Goal: Task Accomplishment & Management: Manage account settings

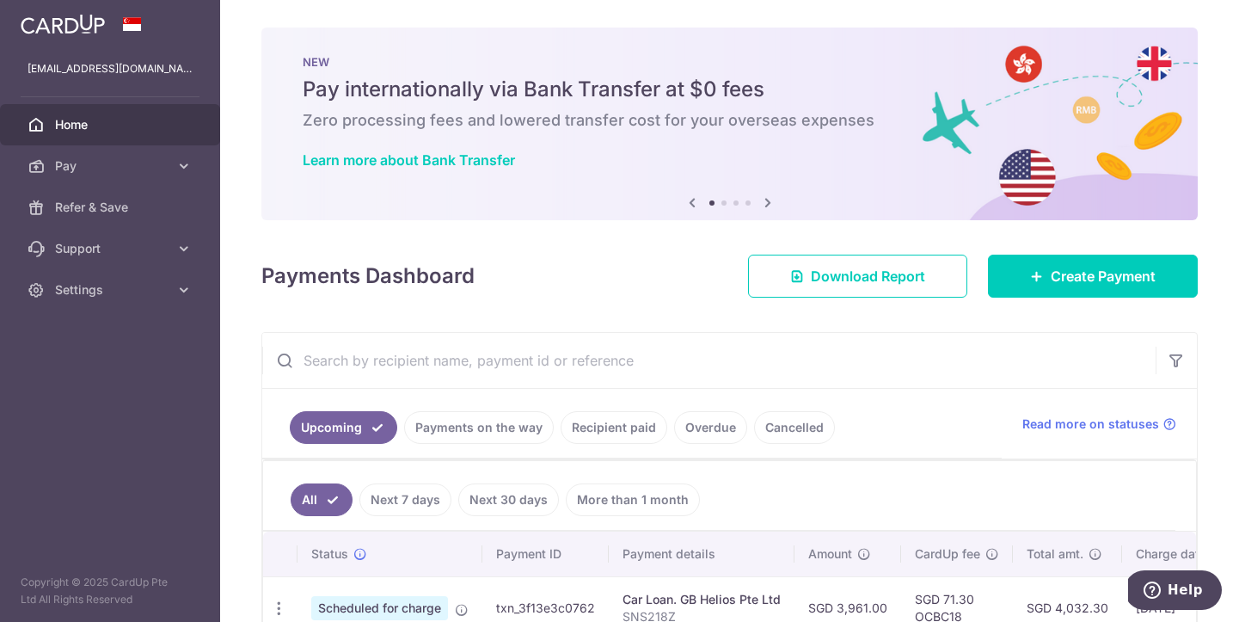
scroll to position [164, 0]
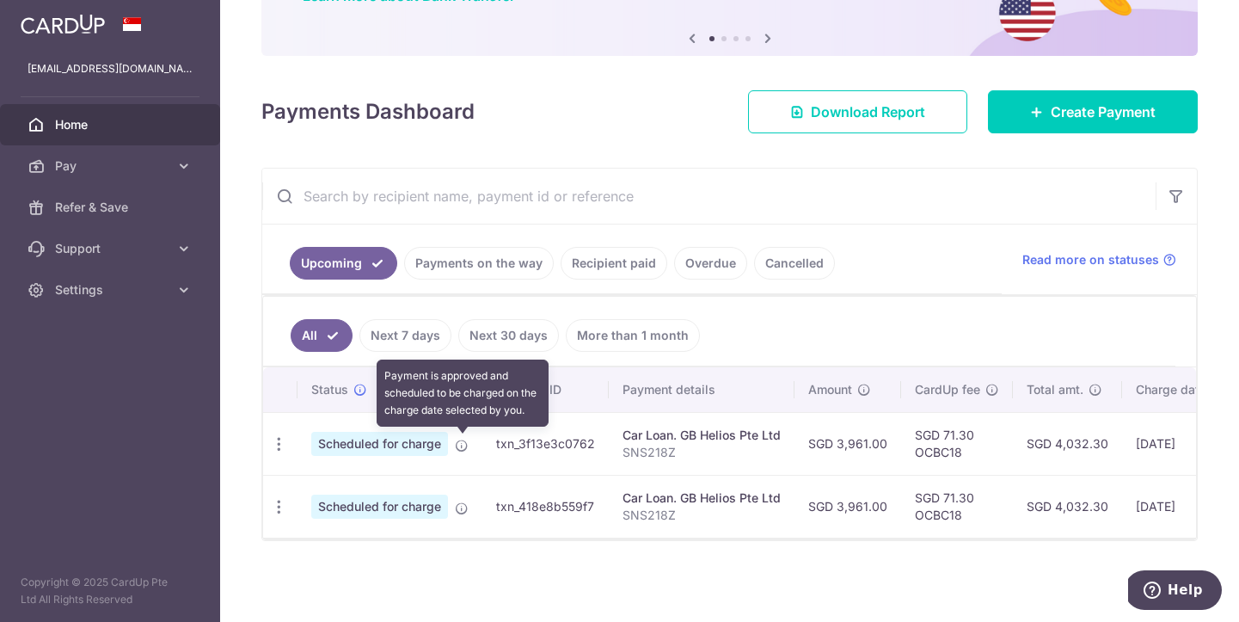
click at [459, 441] on icon at bounding box center [462, 446] width 14 height 14
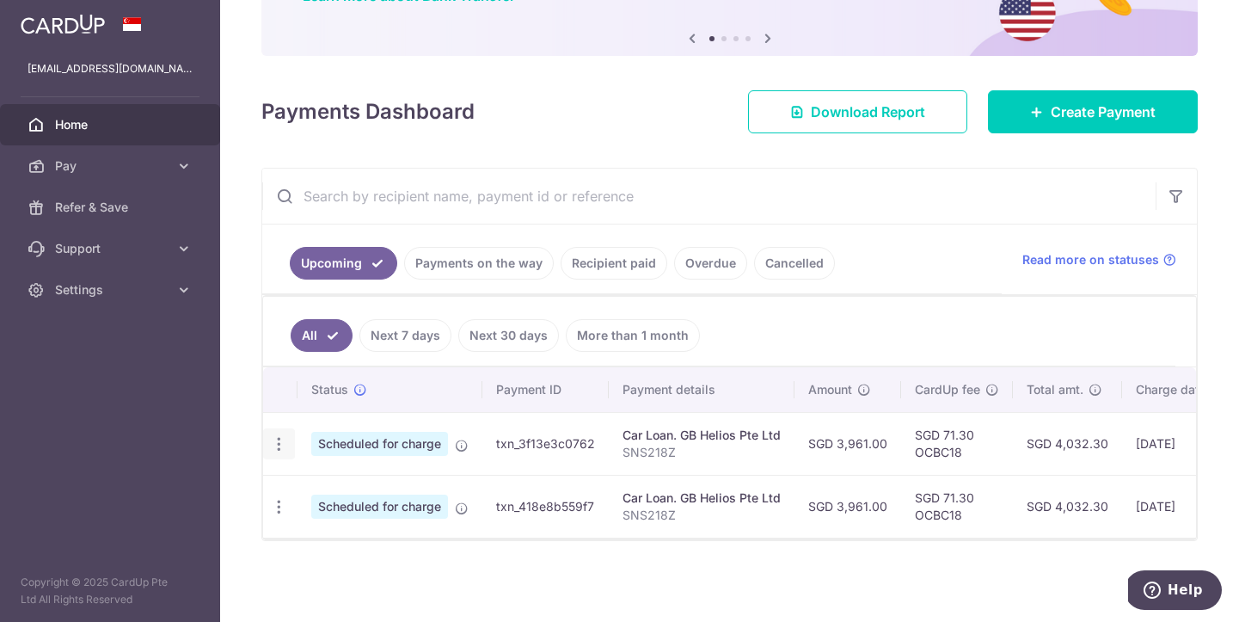
click at [274, 444] on icon "button" at bounding box center [279, 444] width 18 height 18
click at [368, 489] on span "Update payment" at bounding box center [370, 491] width 117 height 21
radio input "true"
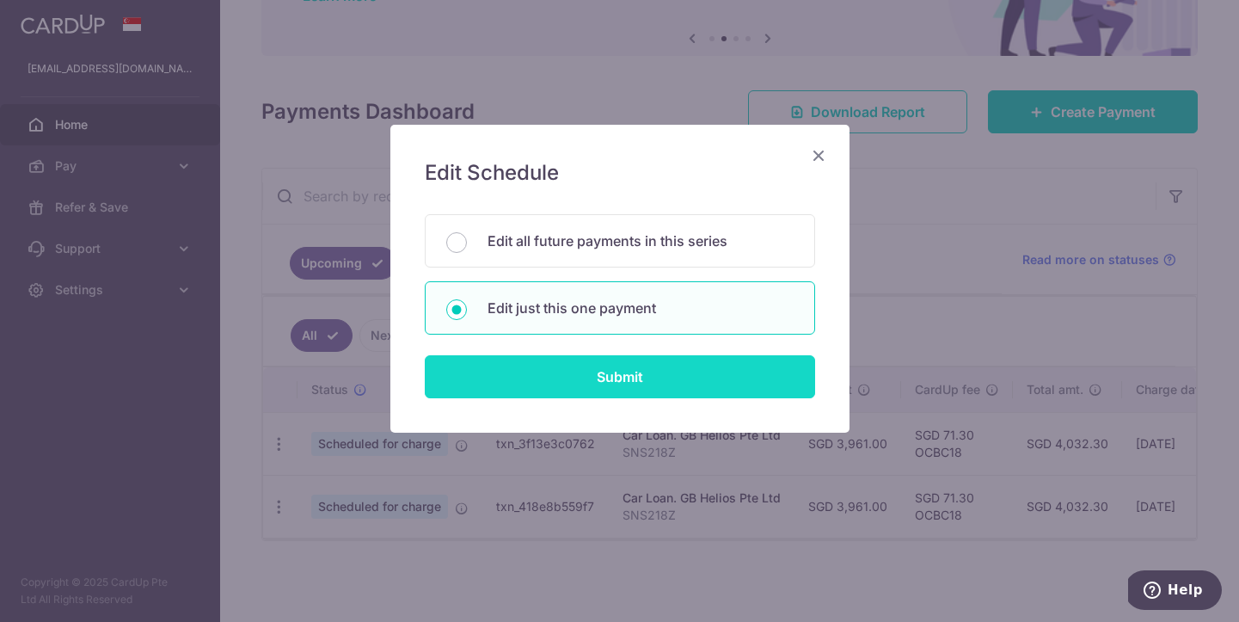
click at [678, 376] on input "Submit" at bounding box center [620, 376] width 390 height 43
radio input "true"
type input "3,961.00"
type input "[DATE]"
type input "SNS218Z"
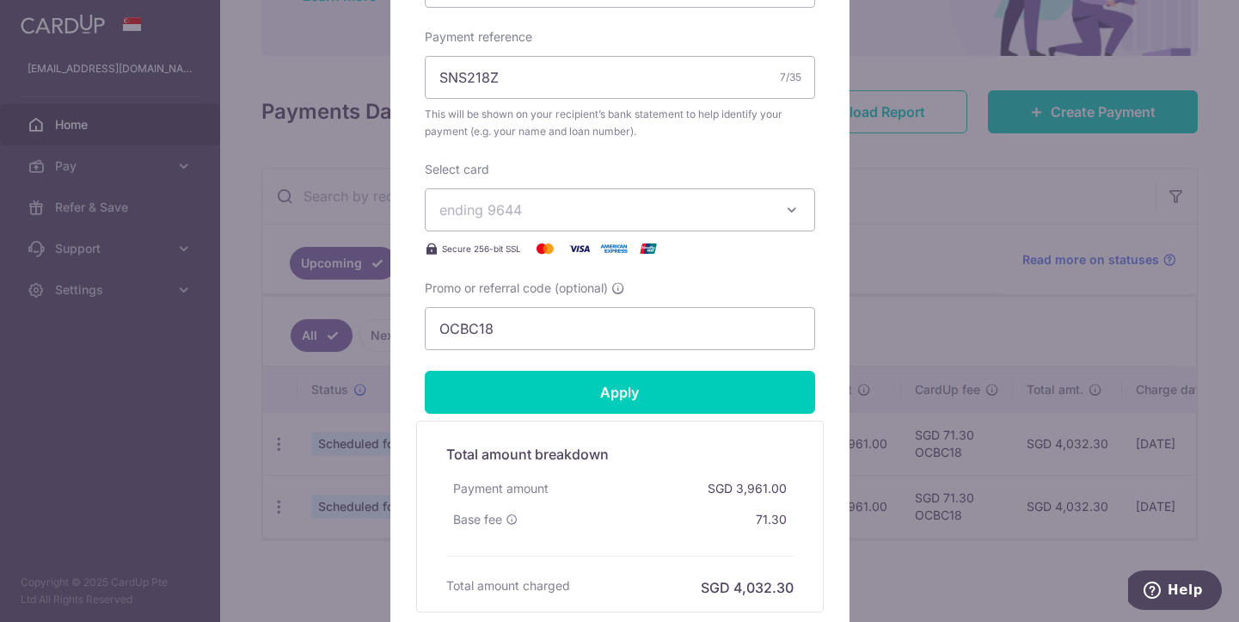
scroll to position [697, 0]
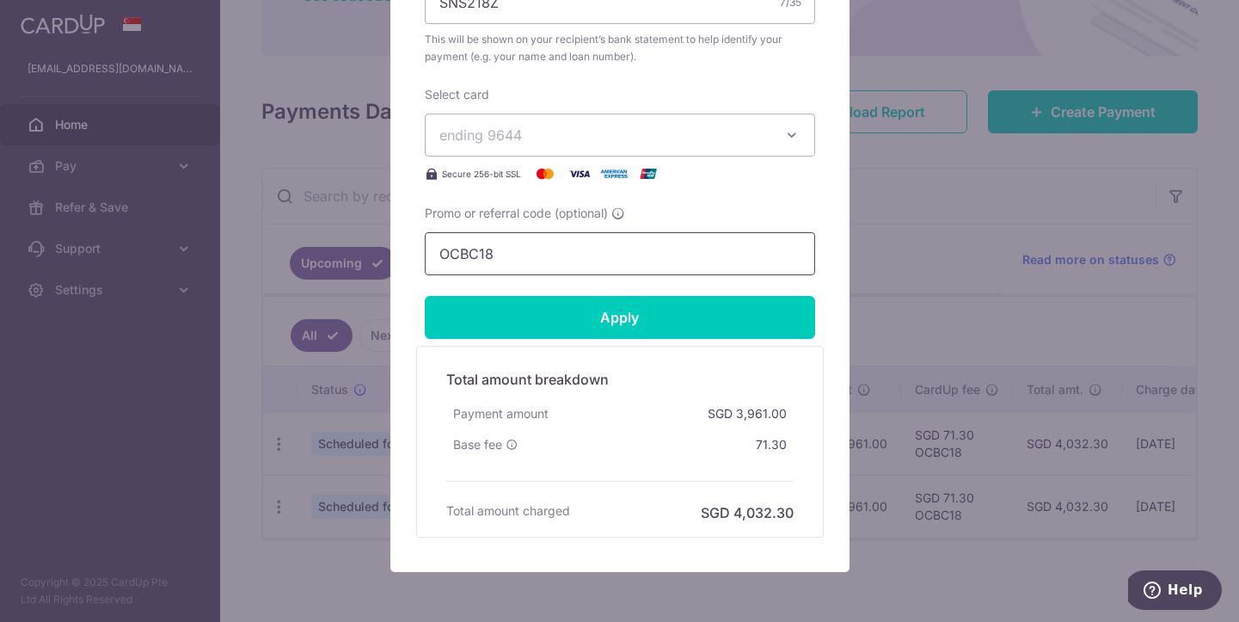
drag, startPoint x: 505, startPoint y: 254, endPoint x: 426, endPoint y: 249, distance: 79.2
click at [426, 249] on input "OCBC18" at bounding box center [620, 253] width 390 height 43
paste input "THANKSBIZ200"
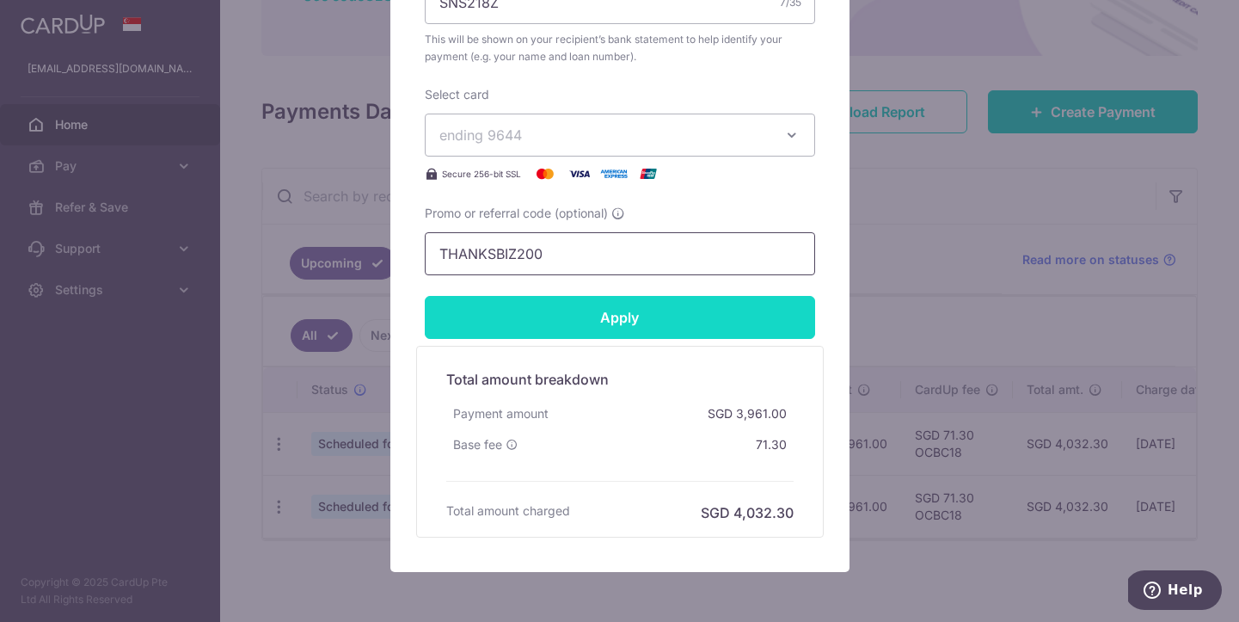
type input "THANKSBIZ200"
click at [618, 313] on input "Apply" at bounding box center [620, 317] width 390 height 43
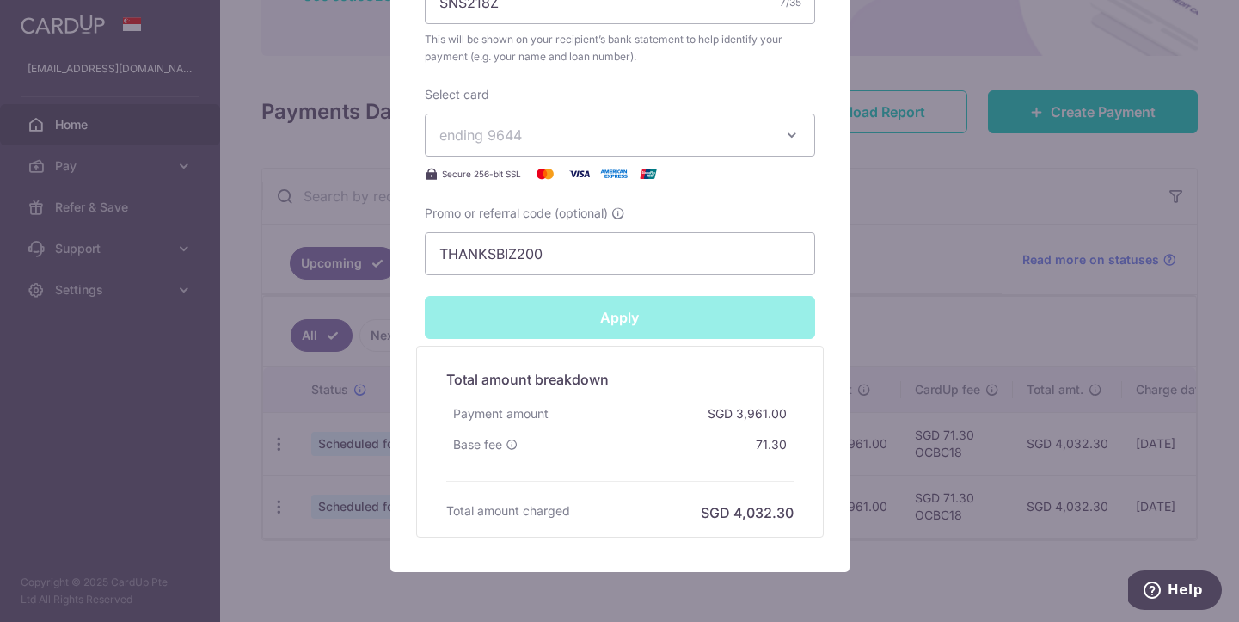
type input "Successfully Applied"
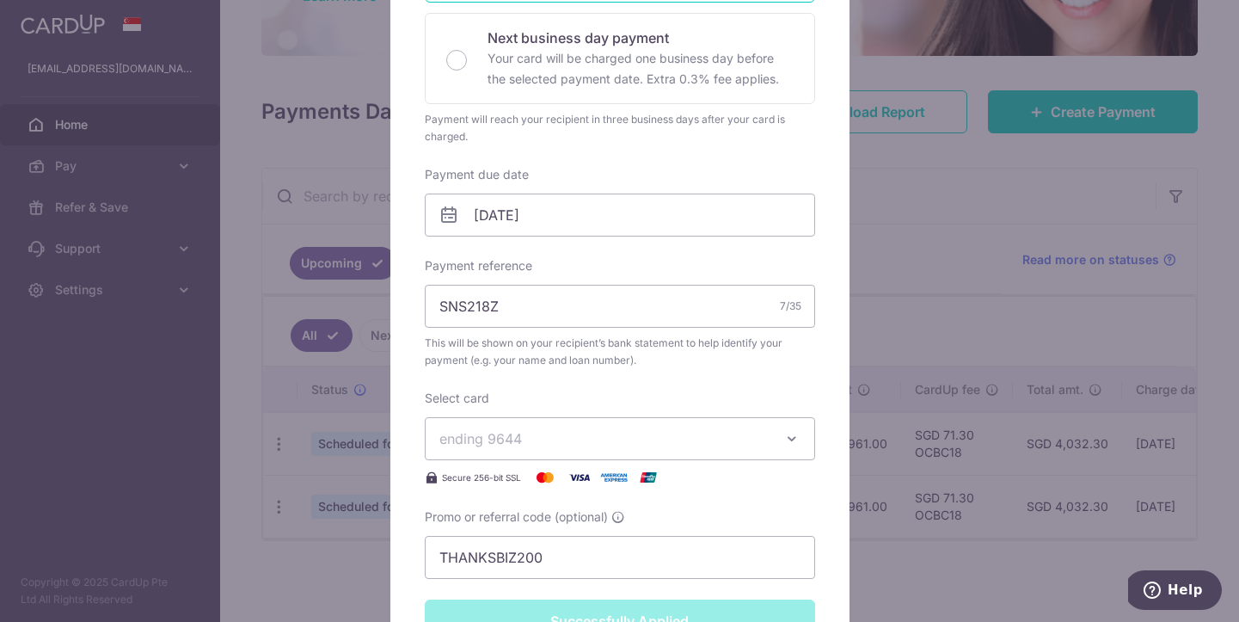
scroll to position [0, 0]
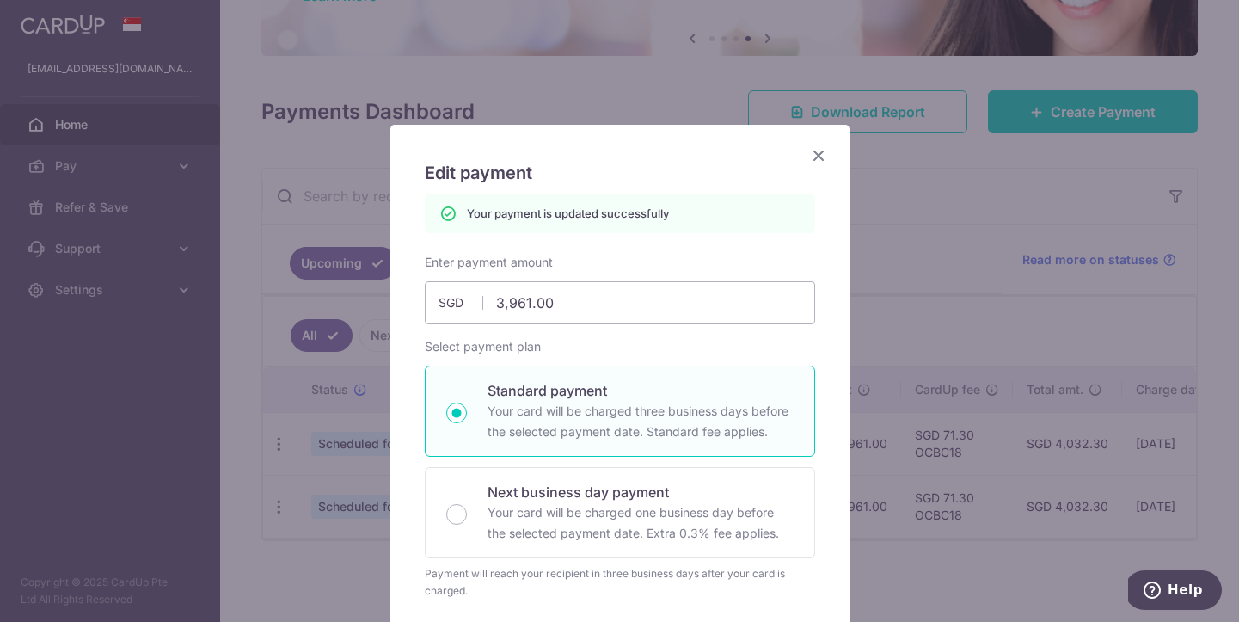
click at [820, 154] on icon "Close" at bounding box center [818, 154] width 21 height 21
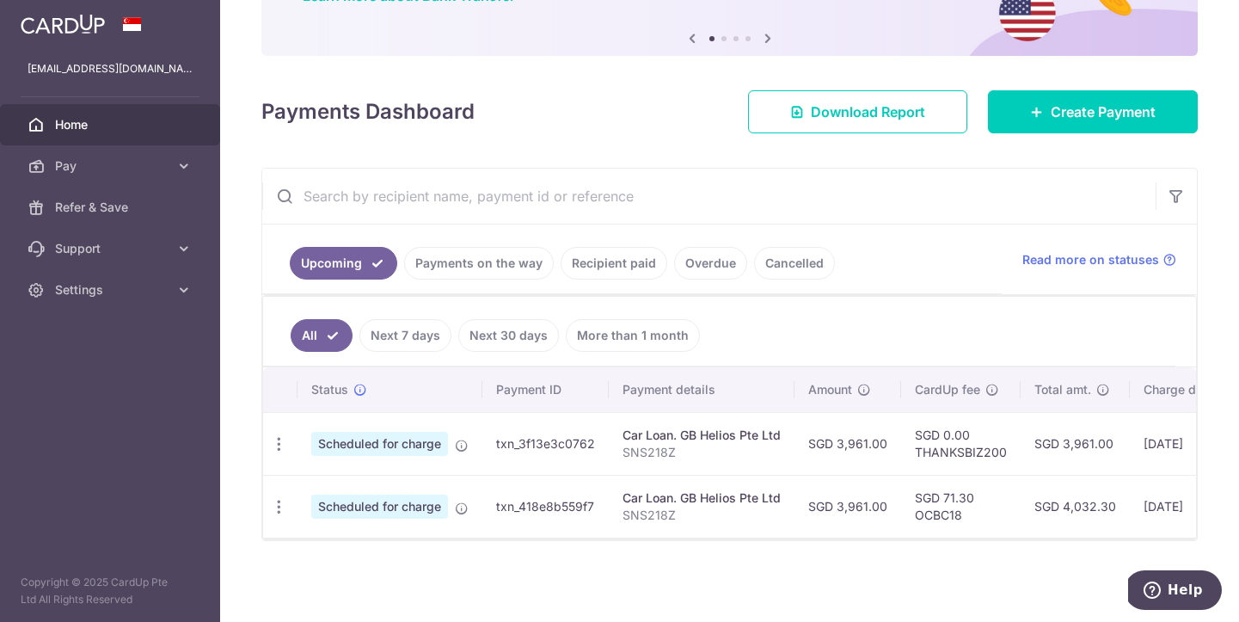
scroll to position [156, 0]
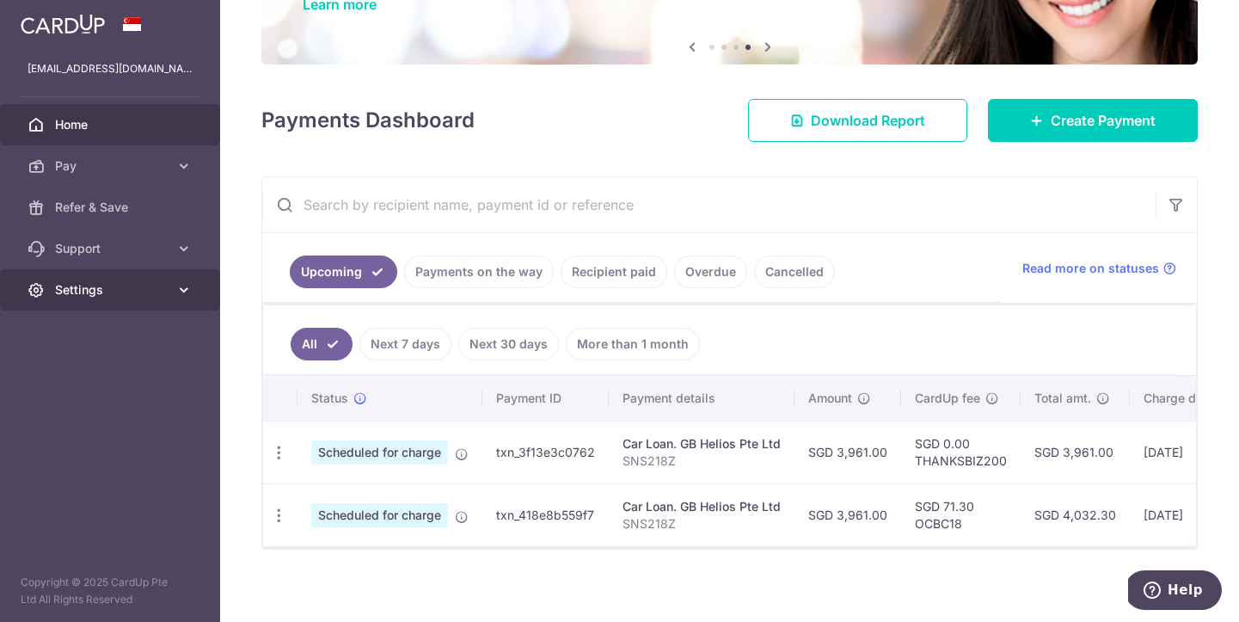
click at [118, 291] on span "Settings" at bounding box center [112, 289] width 114 height 17
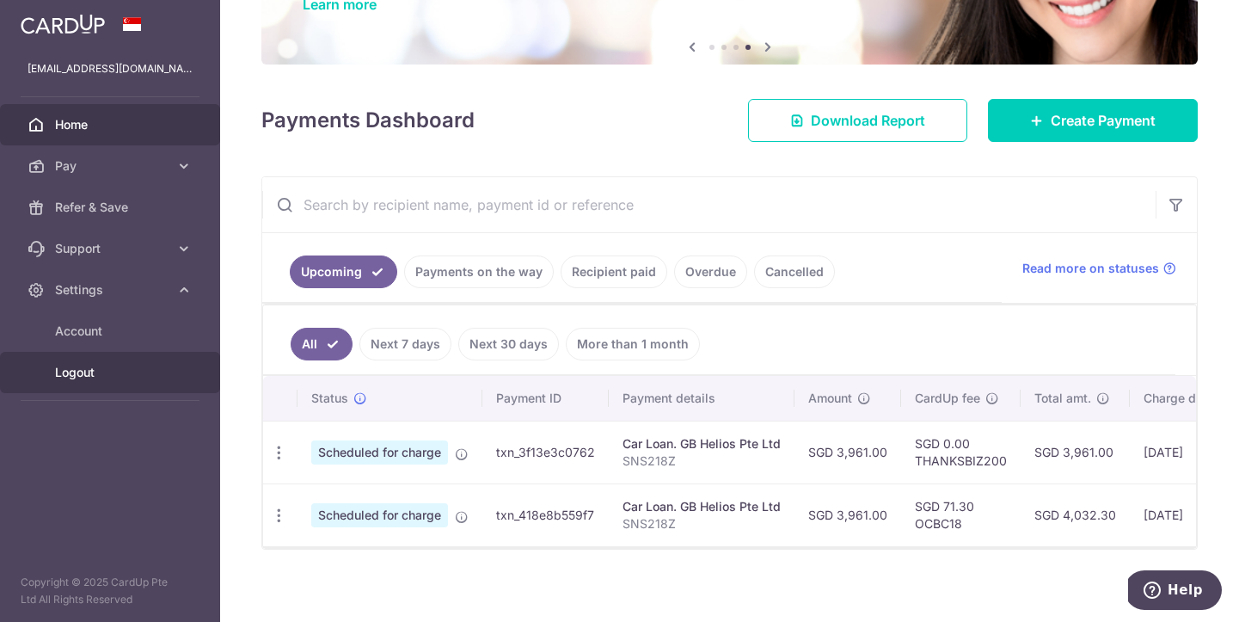
click at [107, 365] on span "Logout" at bounding box center [112, 372] width 114 height 17
